Goal: Book appointment/travel/reservation

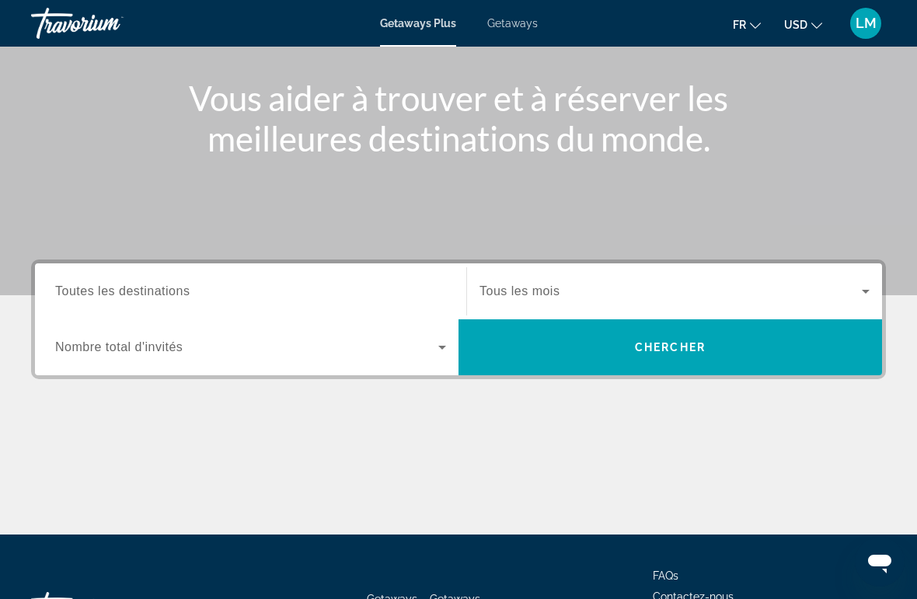
scroll to position [293, 0]
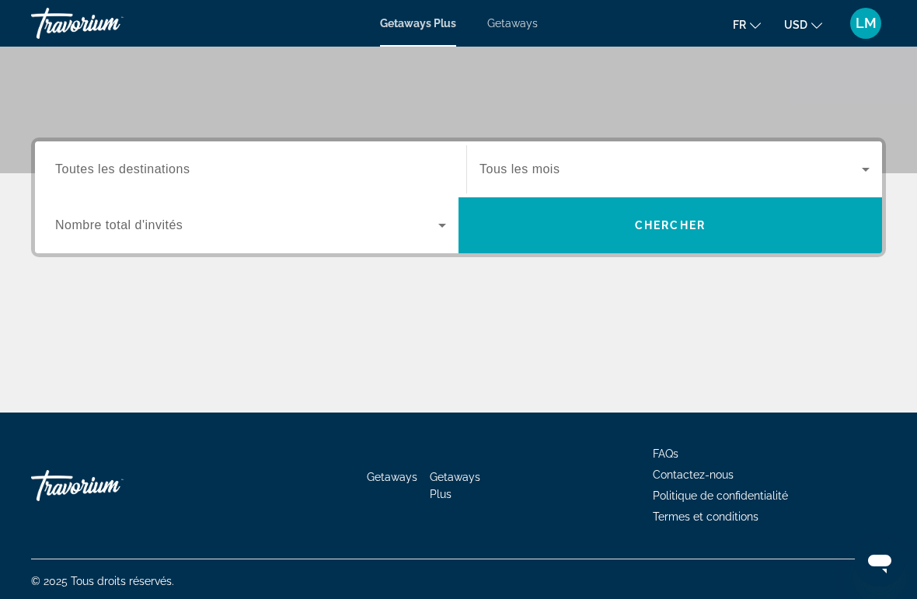
click at [213, 171] on input "Destination Toutes les destinations" at bounding box center [250, 170] width 391 height 19
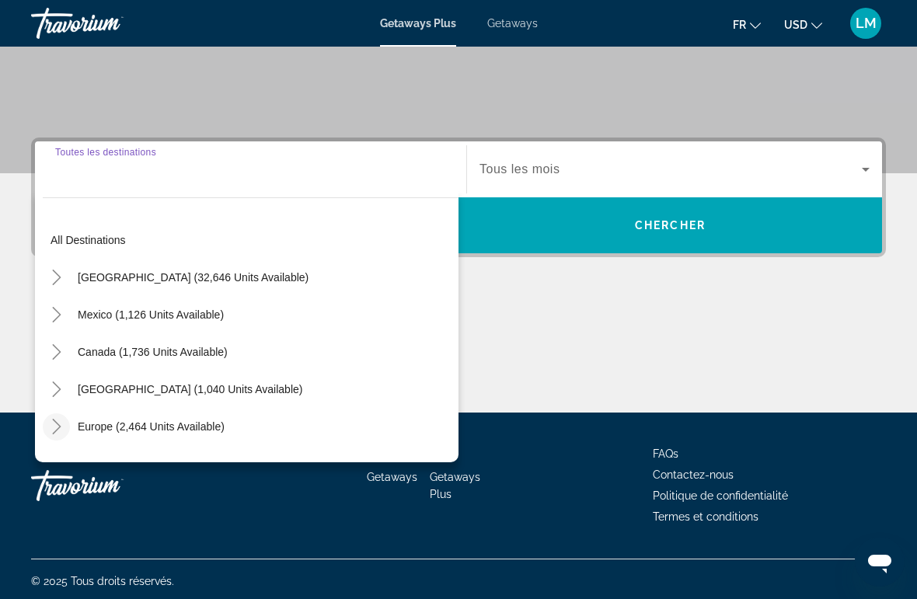
click at [64, 424] on icon "Toggle Europe (2,464 units available)" at bounding box center [57, 427] width 16 height 16
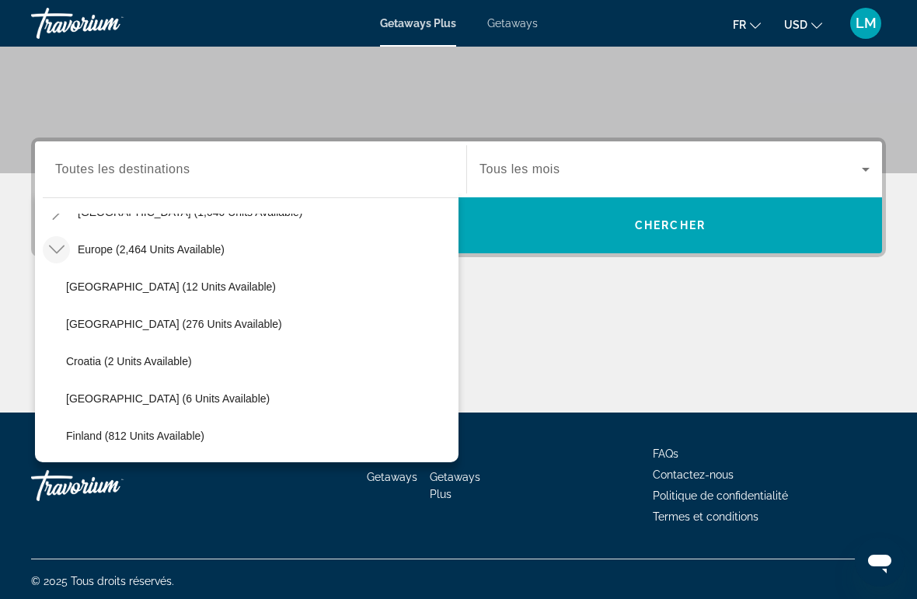
scroll to position [176, 0]
click at [193, 259] on span "Search widget" at bounding box center [151, 249] width 162 height 37
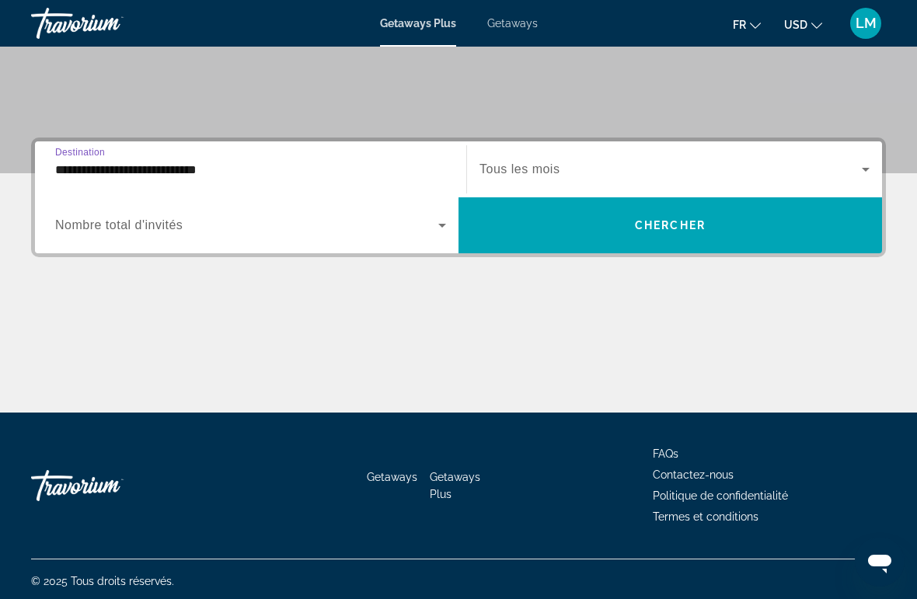
click at [85, 176] on input "**********" at bounding box center [250, 170] width 391 height 19
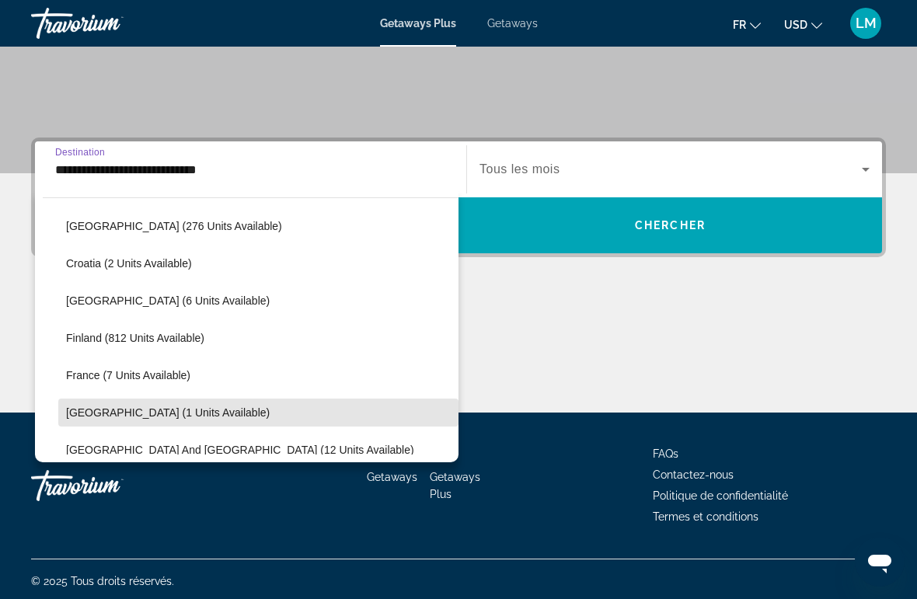
scroll to position [367, 0]
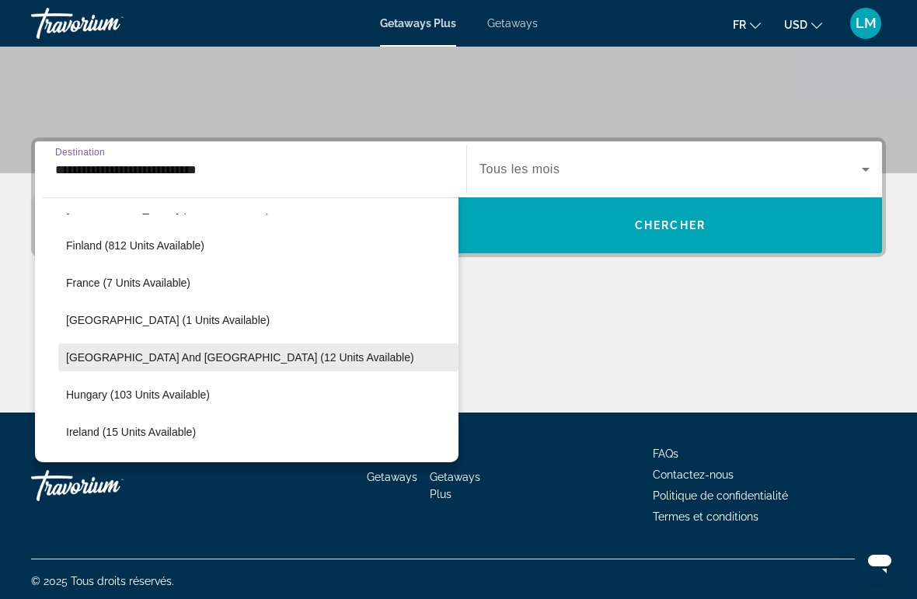
click at [154, 343] on span "Search widget" at bounding box center [258, 357] width 400 height 37
type input "**********"
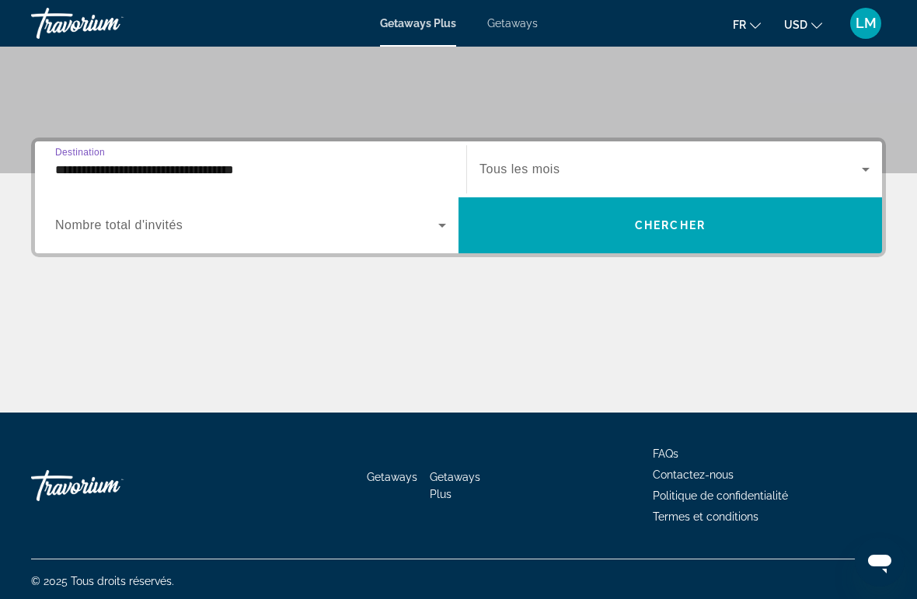
click at [440, 232] on icon "Search widget" at bounding box center [442, 225] width 19 height 19
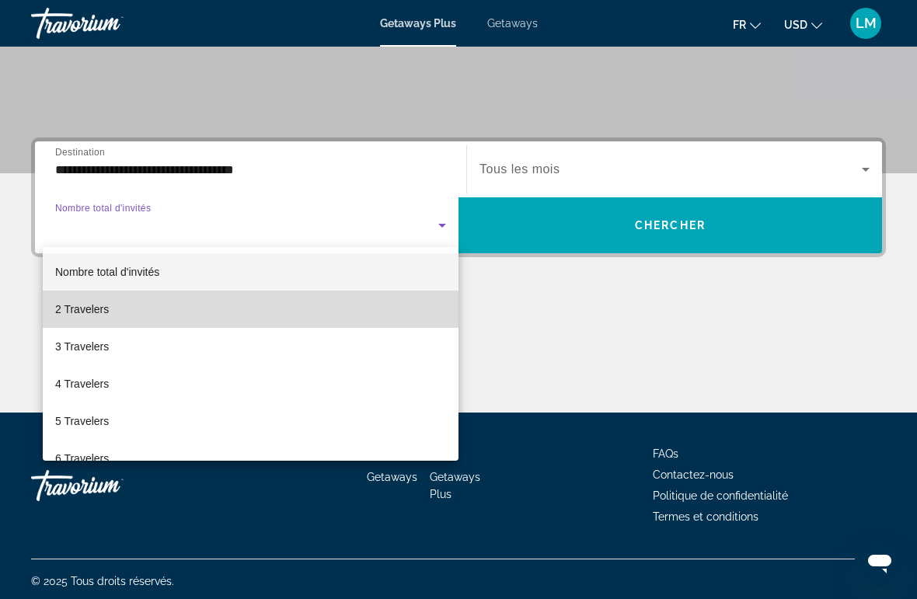
click at [107, 307] on span "2 Travelers" at bounding box center [82, 309] width 54 height 19
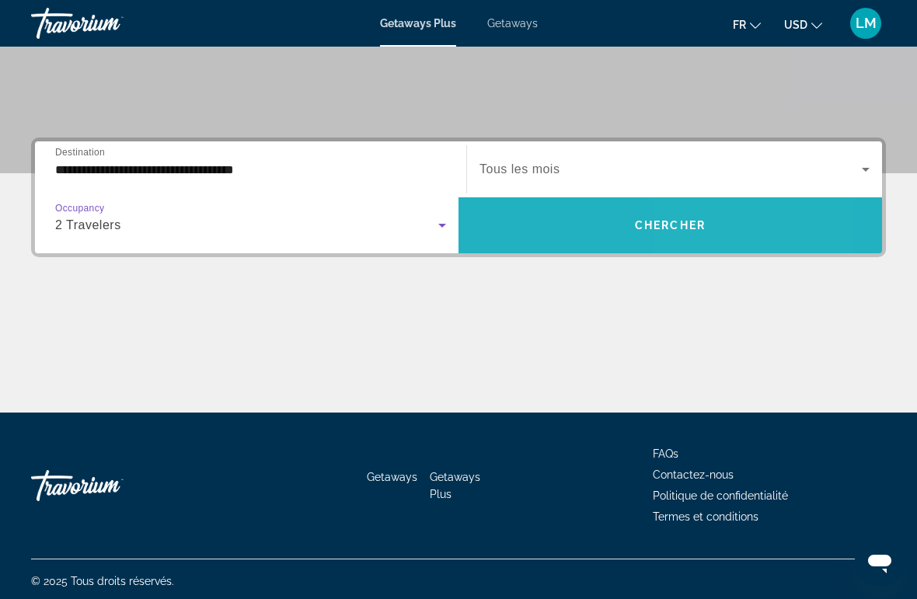
click at [748, 218] on span "Search widget" at bounding box center [669, 225] width 423 height 37
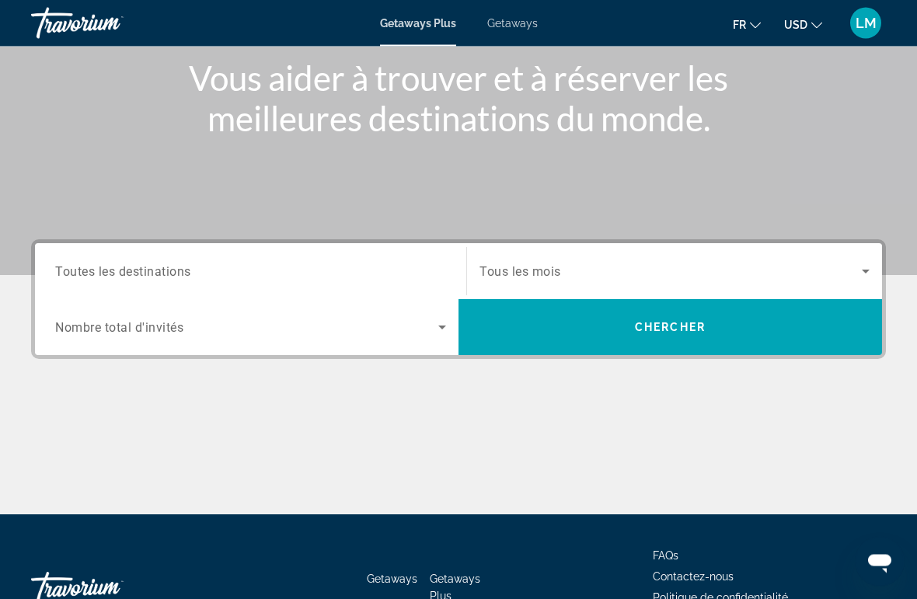
scroll to position [226, 0]
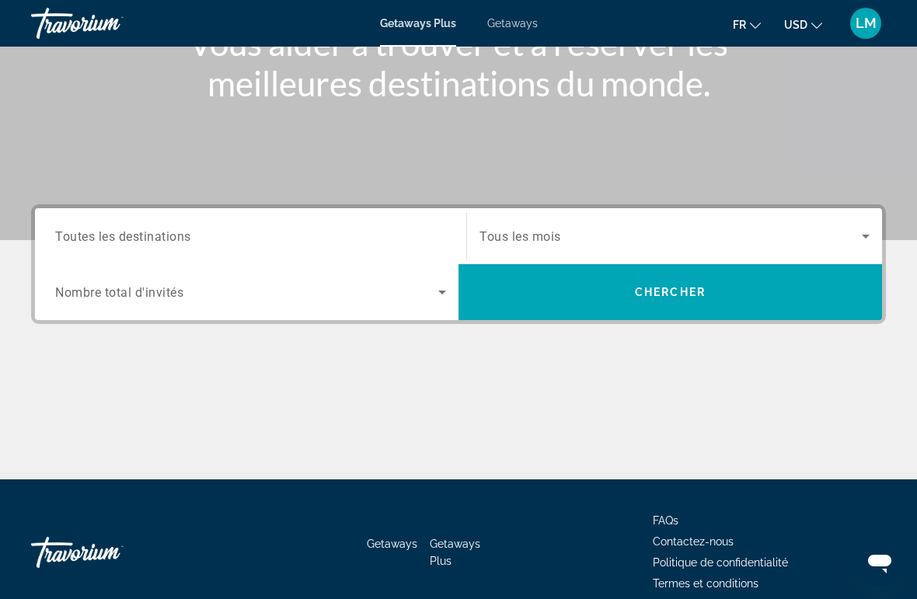
click at [450, 289] on icon "Search widget" at bounding box center [442, 292] width 19 height 19
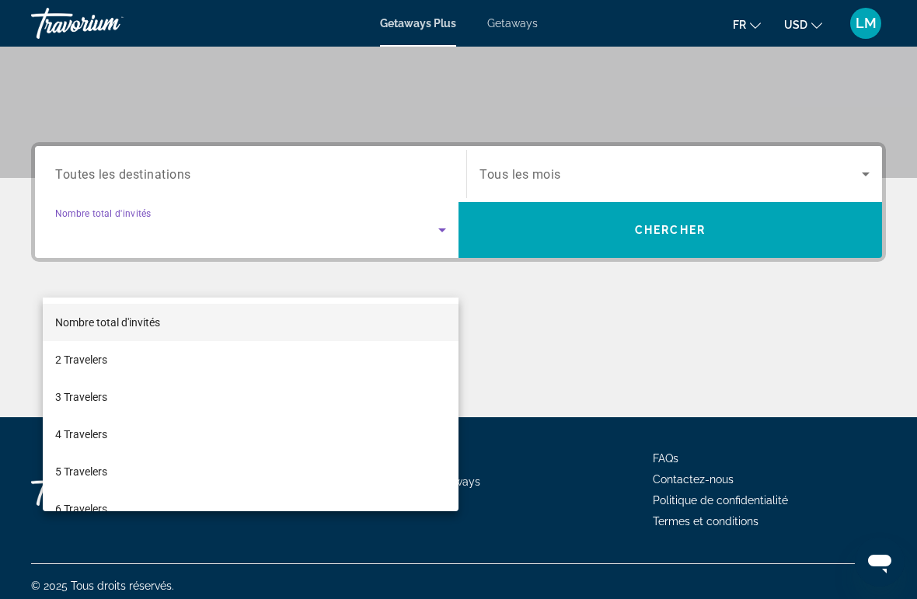
scroll to position [293, 0]
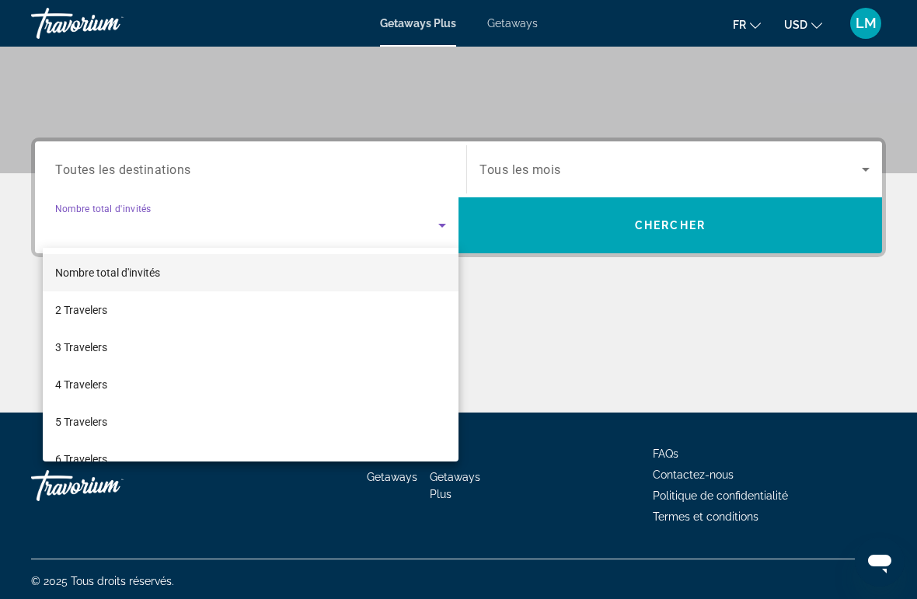
click at [308, 162] on div at bounding box center [458, 299] width 917 height 599
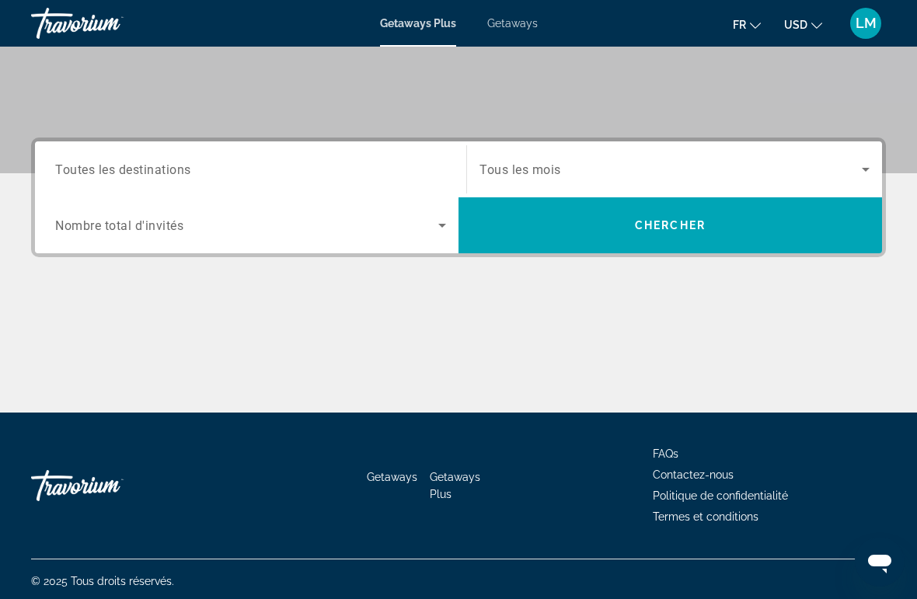
click at [127, 177] on div "Destination Toutes les destinations" at bounding box center [250, 170] width 391 height 44
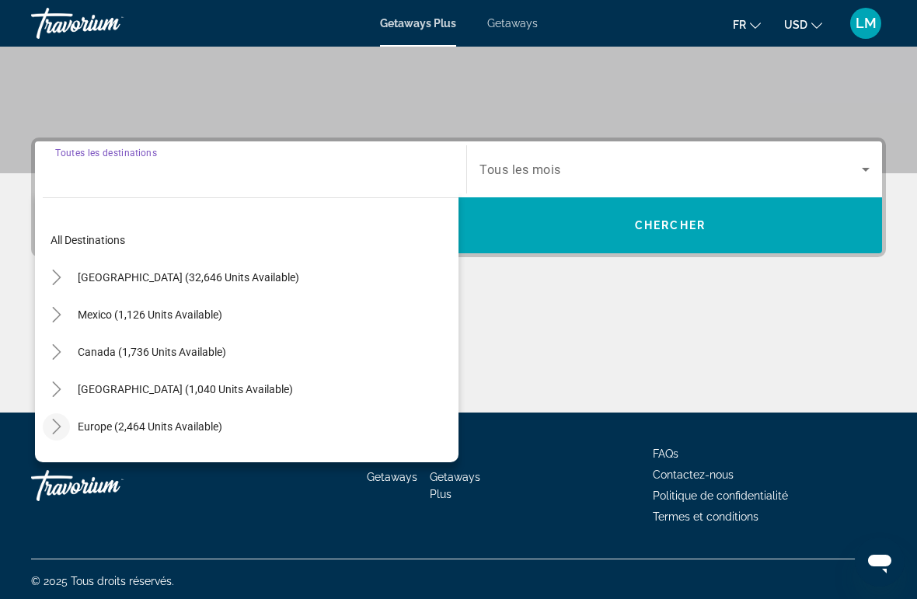
click at [60, 431] on icon "Toggle Europe (2,464 units available)" at bounding box center [57, 427] width 16 height 16
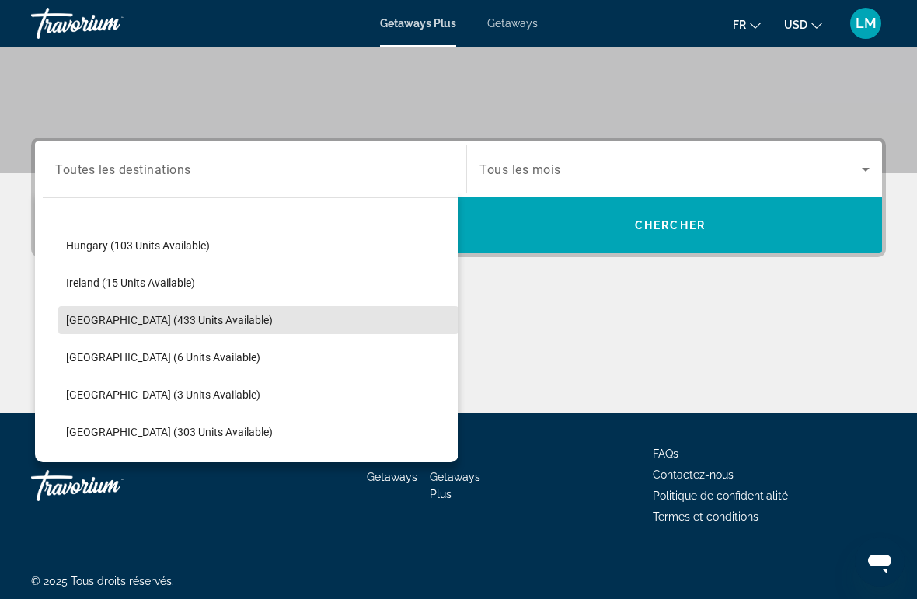
scroll to position [529, 0]
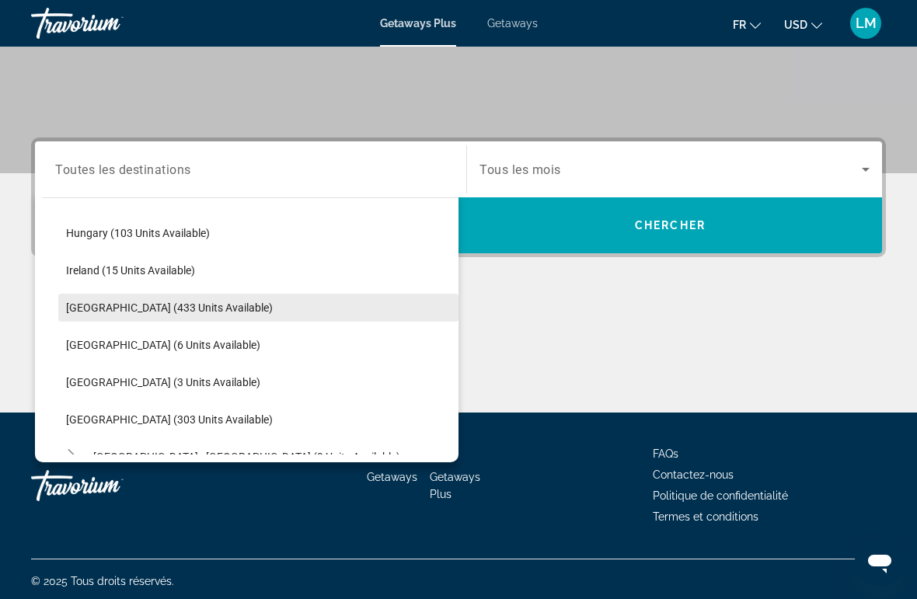
click at [168, 303] on span "[GEOGRAPHIC_DATA] (433 units available)" at bounding box center [169, 307] width 207 height 12
type input "**********"
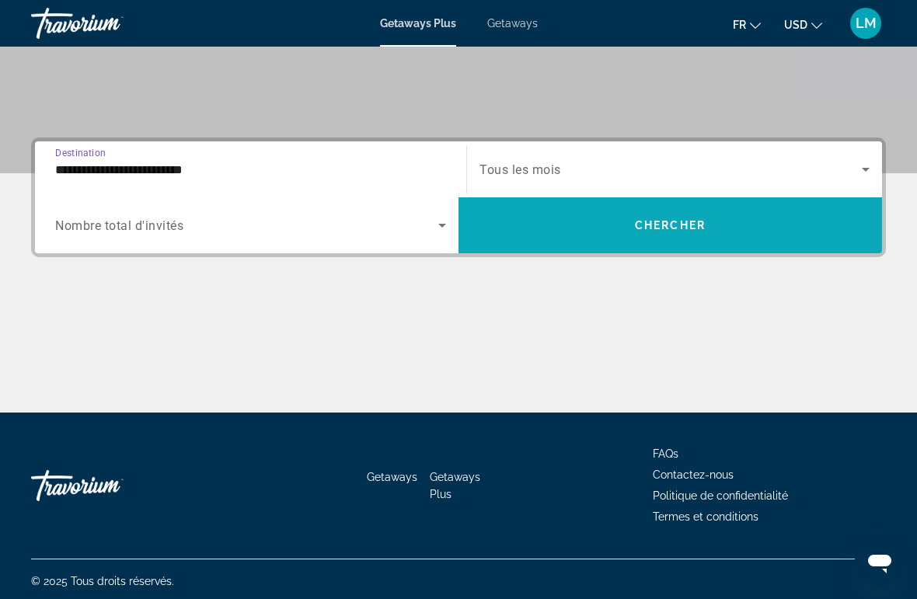
click at [702, 239] on span "Search widget" at bounding box center [669, 225] width 423 height 37
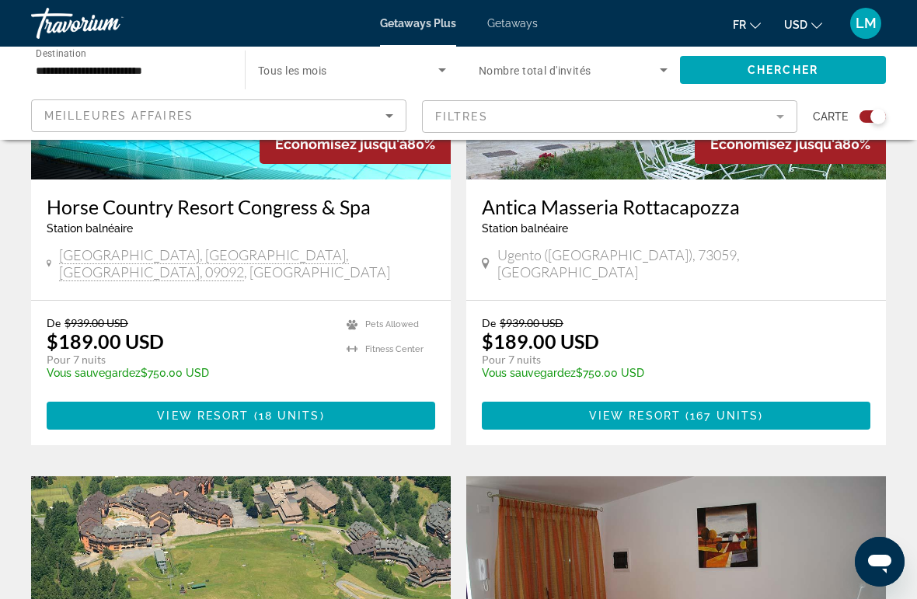
scroll to position [742, 0]
